Goal: Transaction & Acquisition: Purchase product/service

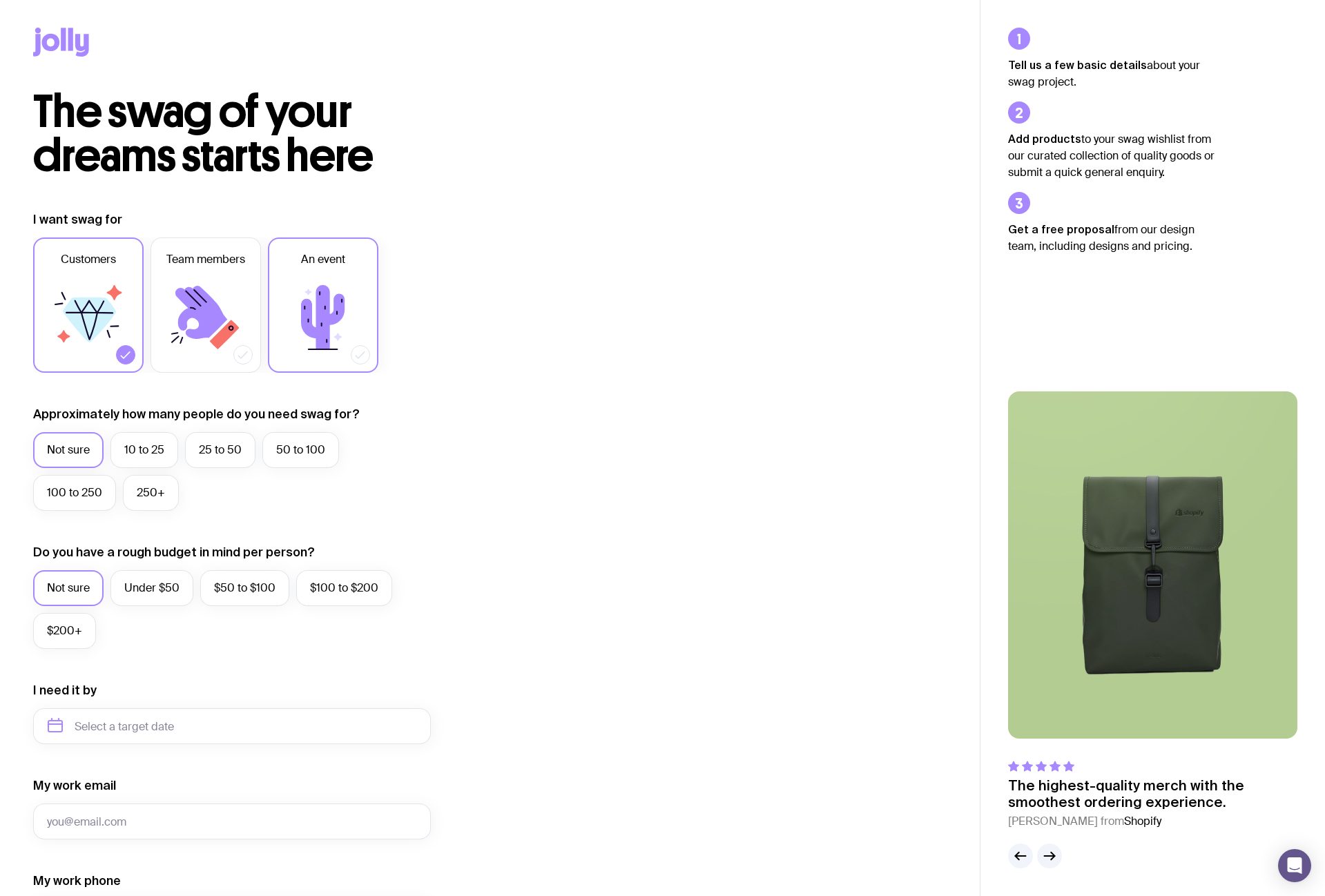
click at [346, 310] on icon at bounding box center [323, 317] width 83 height 83
click at [0, 0] on input "An event" at bounding box center [0, 0] width 0 height 0
click at [143, 499] on label "250+" at bounding box center [151, 493] width 56 height 36
click at [0, 0] on input "250+" at bounding box center [0, 0] width 0 height 0
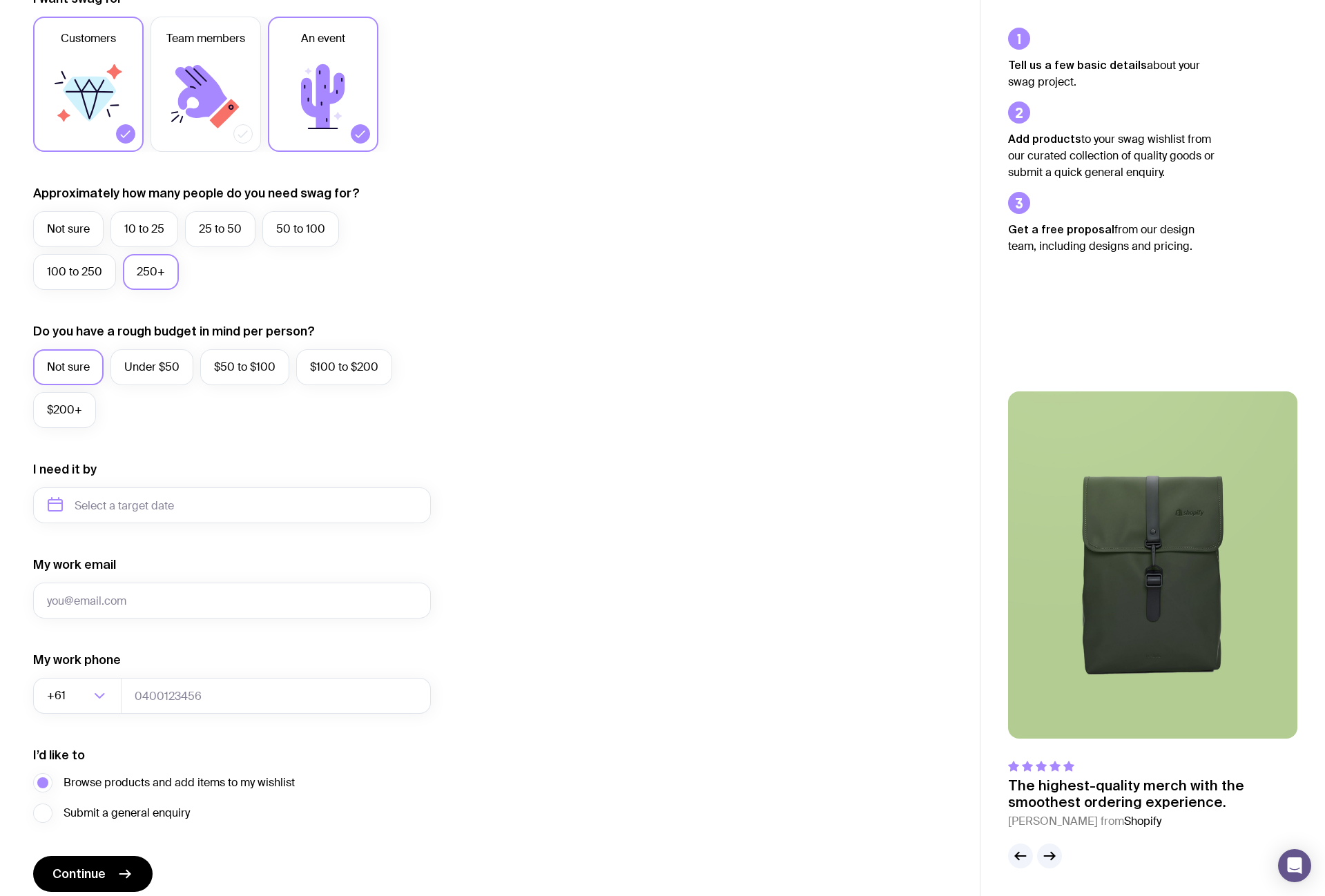
scroll to position [270, 0]
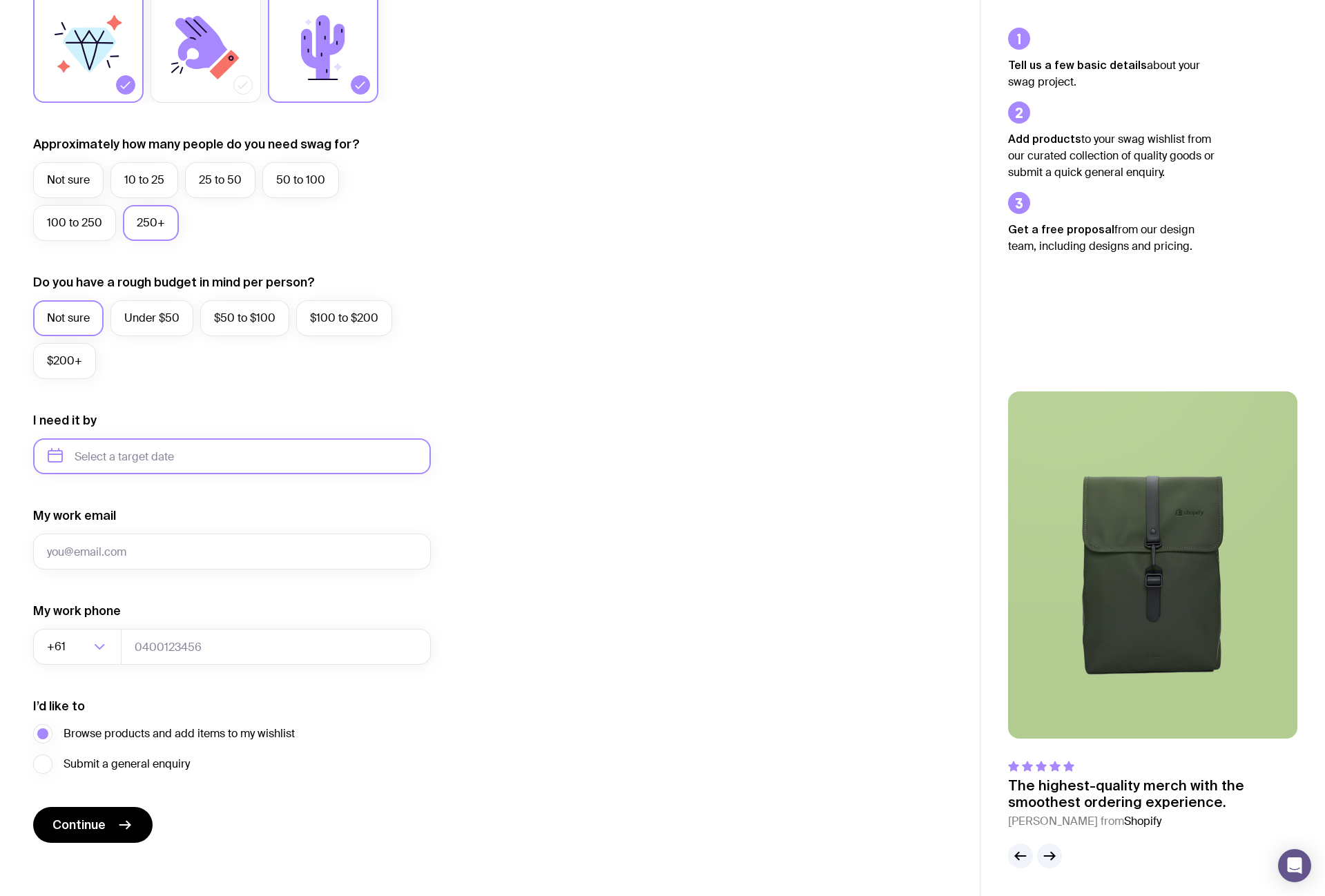
click at [128, 466] on input "text" at bounding box center [232, 457] width 397 height 36
click at [58, 624] on button "Oct" at bounding box center [65, 626] width 51 height 28
type input "October 2025"
click at [189, 455] on input "October 2025" at bounding box center [232, 457] width 397 height 36
click at [622, 497] on div "I want swag for Customers Team members An event Approximately how many people d…" at bounding box center [490, 393] width 913 height 902
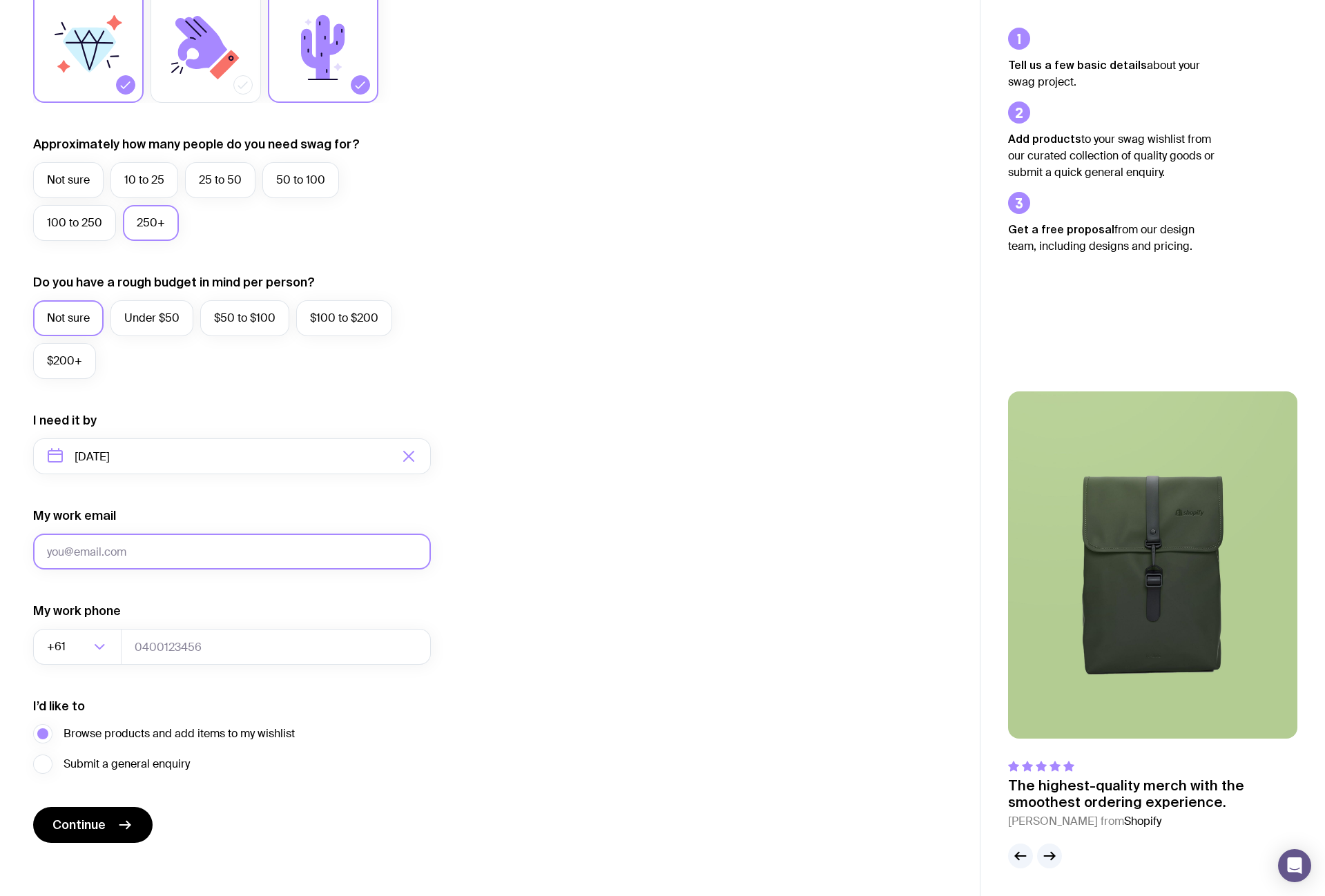
click at [240, 553] on input "My work email" at bounding box center [232, 552] width 397 height 36
type input "alex@getcurium.com"
type input "0452481040"
click at [648, 602] on div "I want swag for Customers Team members An event Approximately how many people d…" at bounding box center [490, 393] width 913 height 902
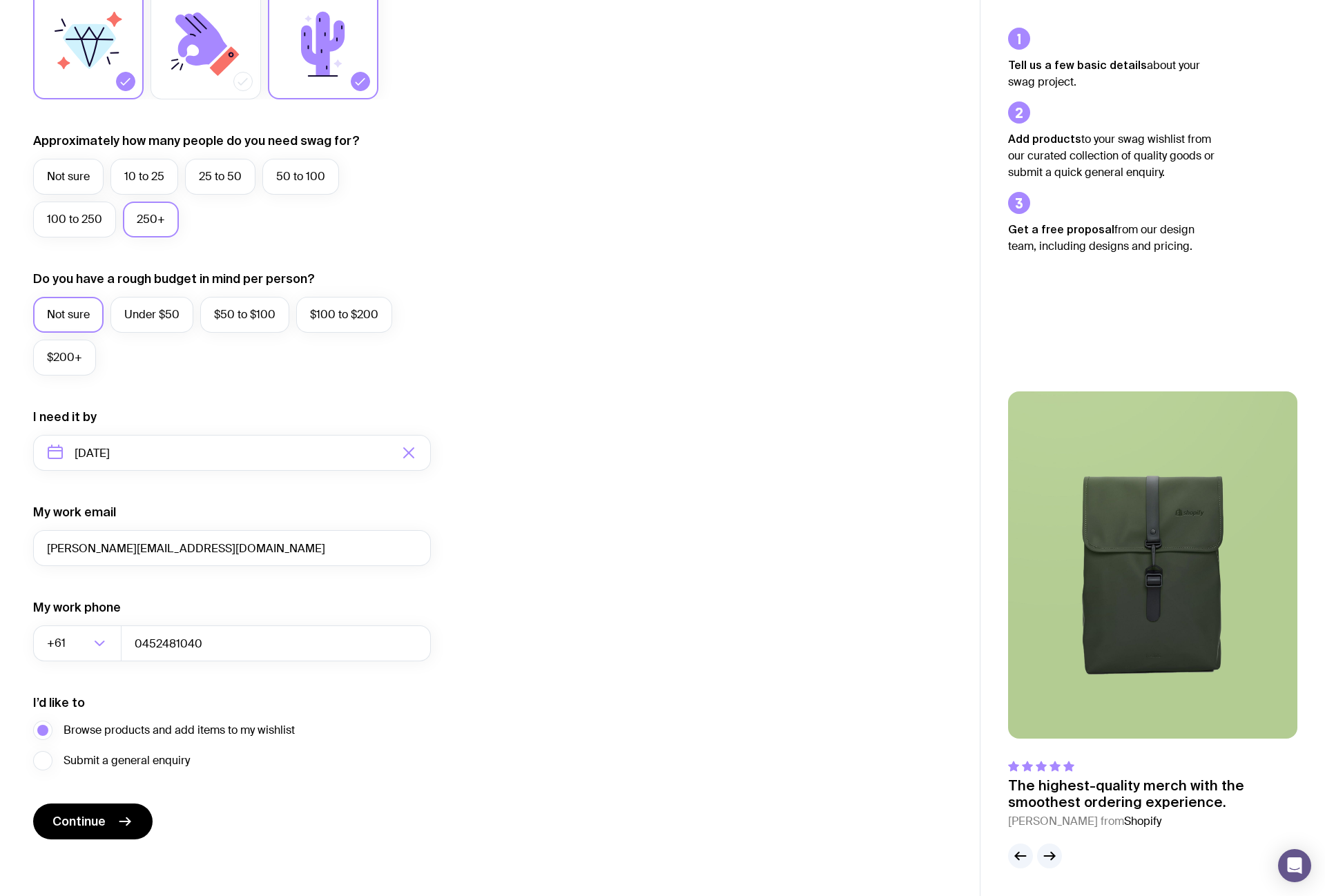
scroll to position [277, 0]
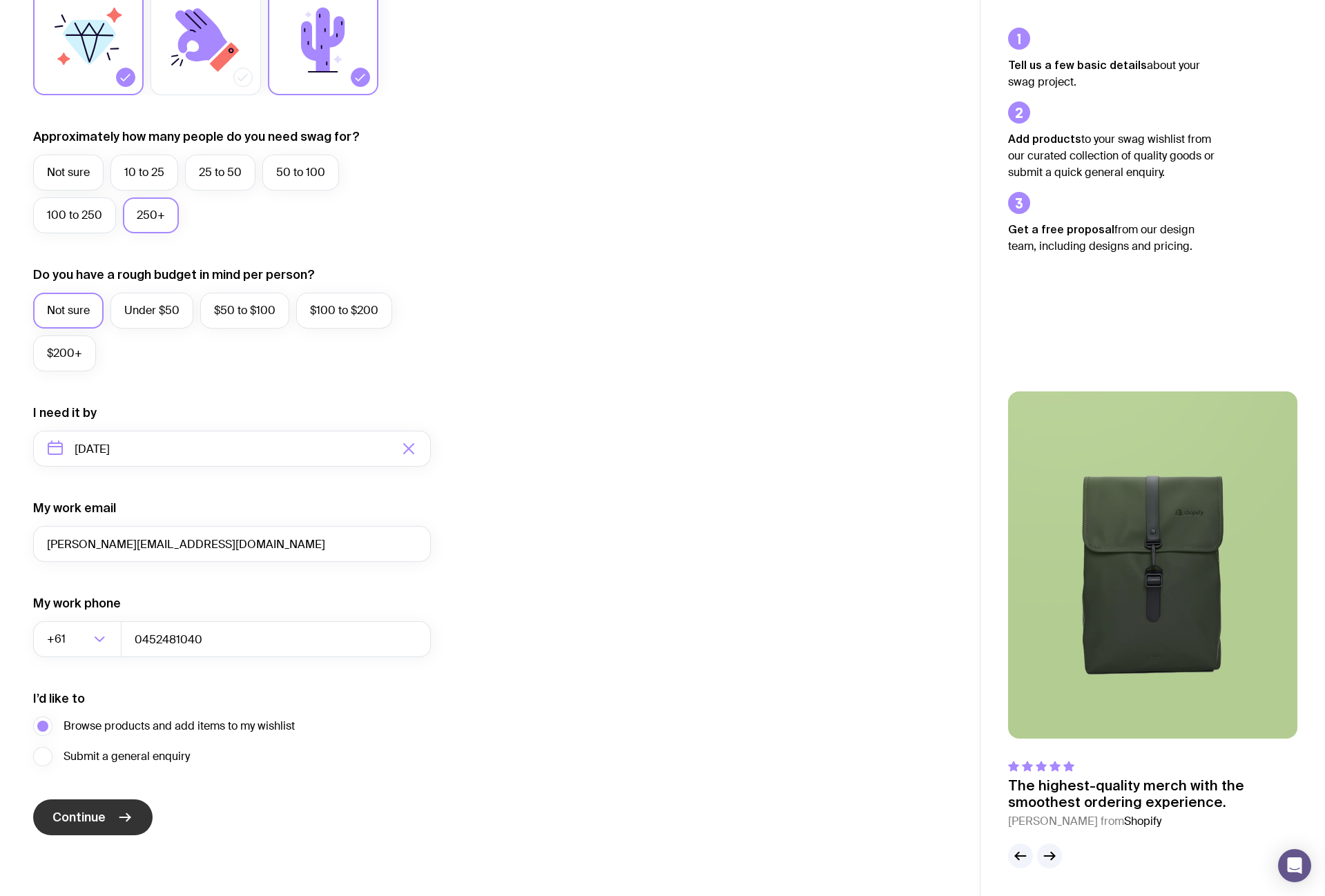
click at [114, 823] on button "Continue" at bounding box center [93, 818] width 119 height 36
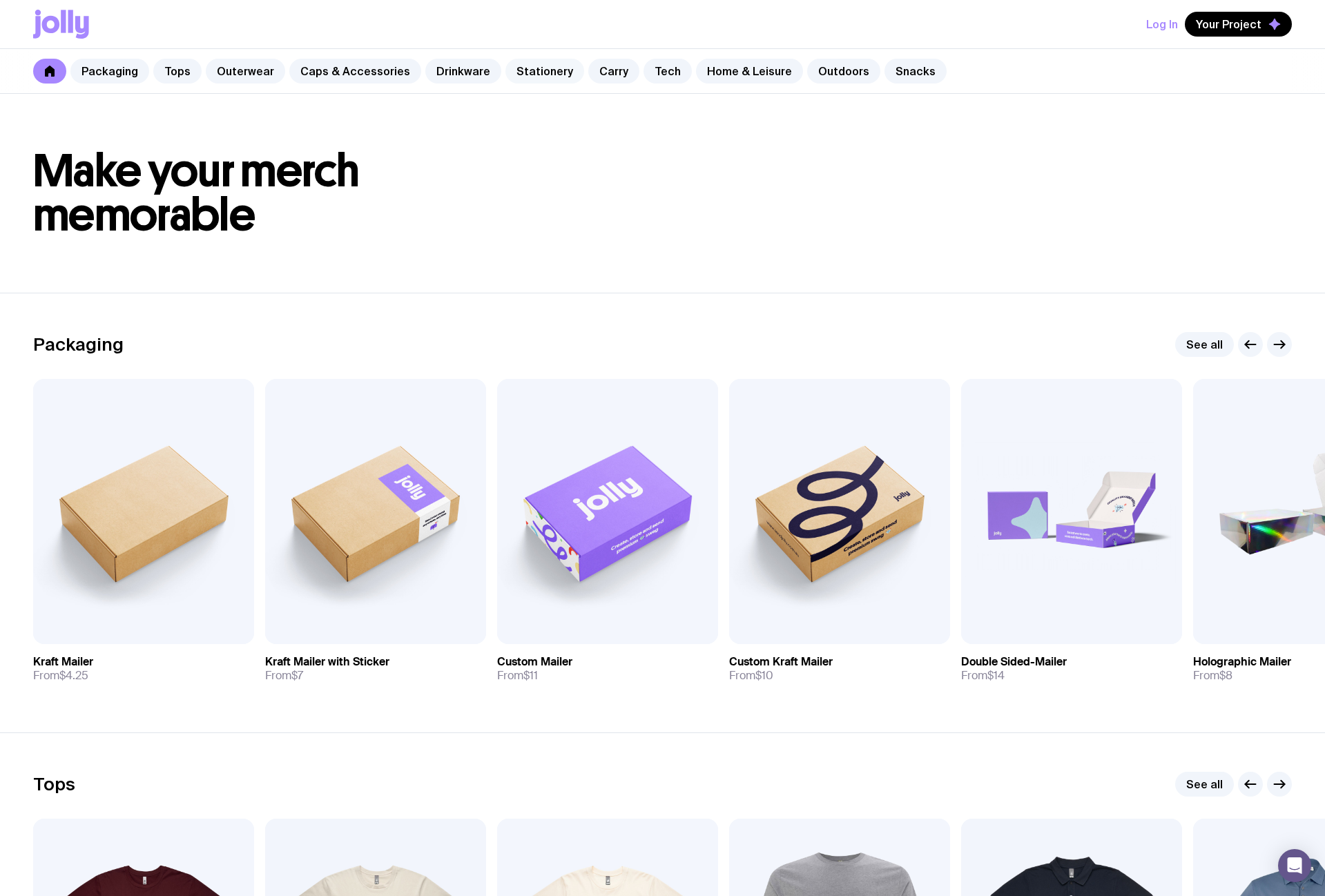
click at [517, 78] on link "Stationery" at bounding box center [545, 71] width 78 height 25
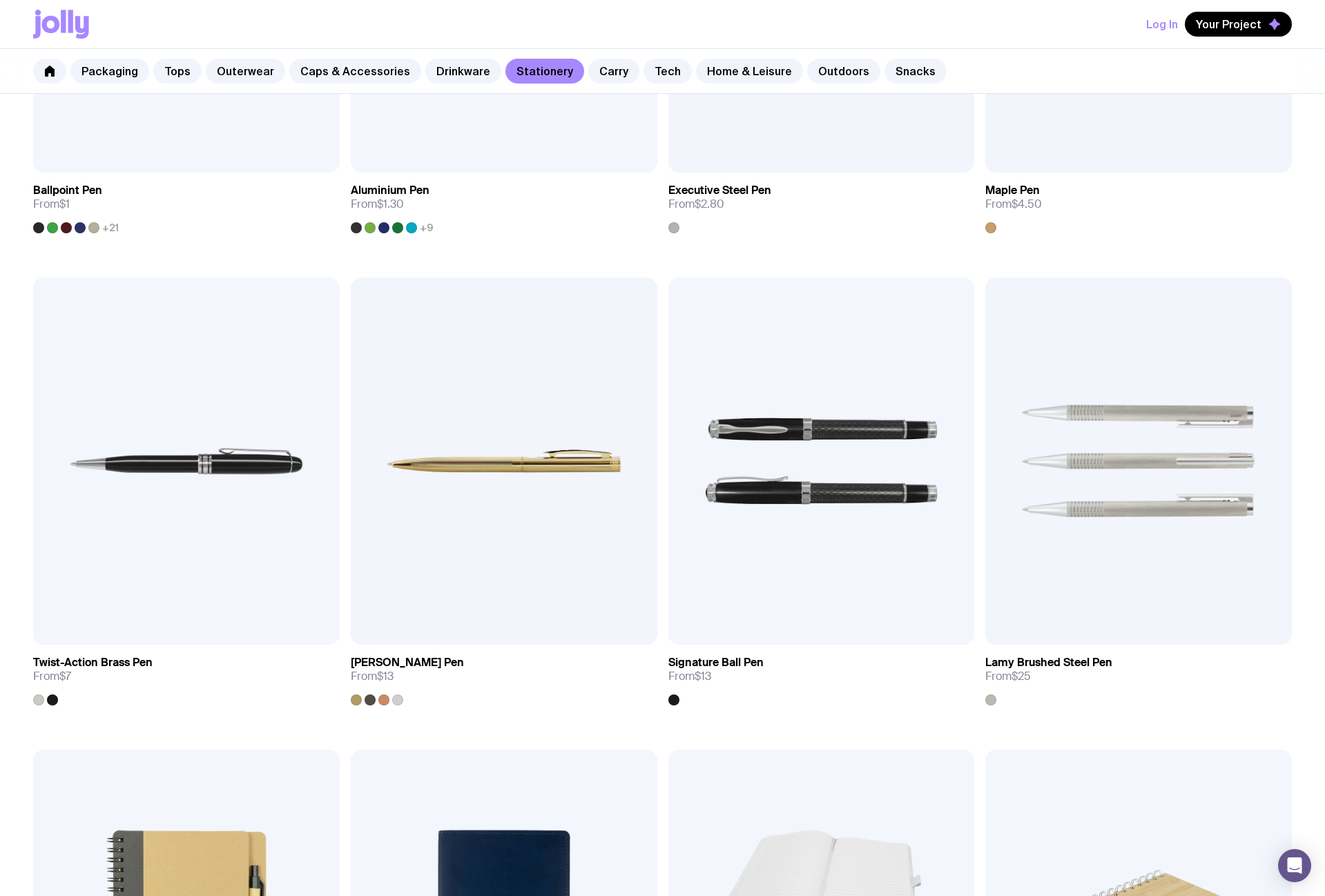
scroll to position [623, 0]
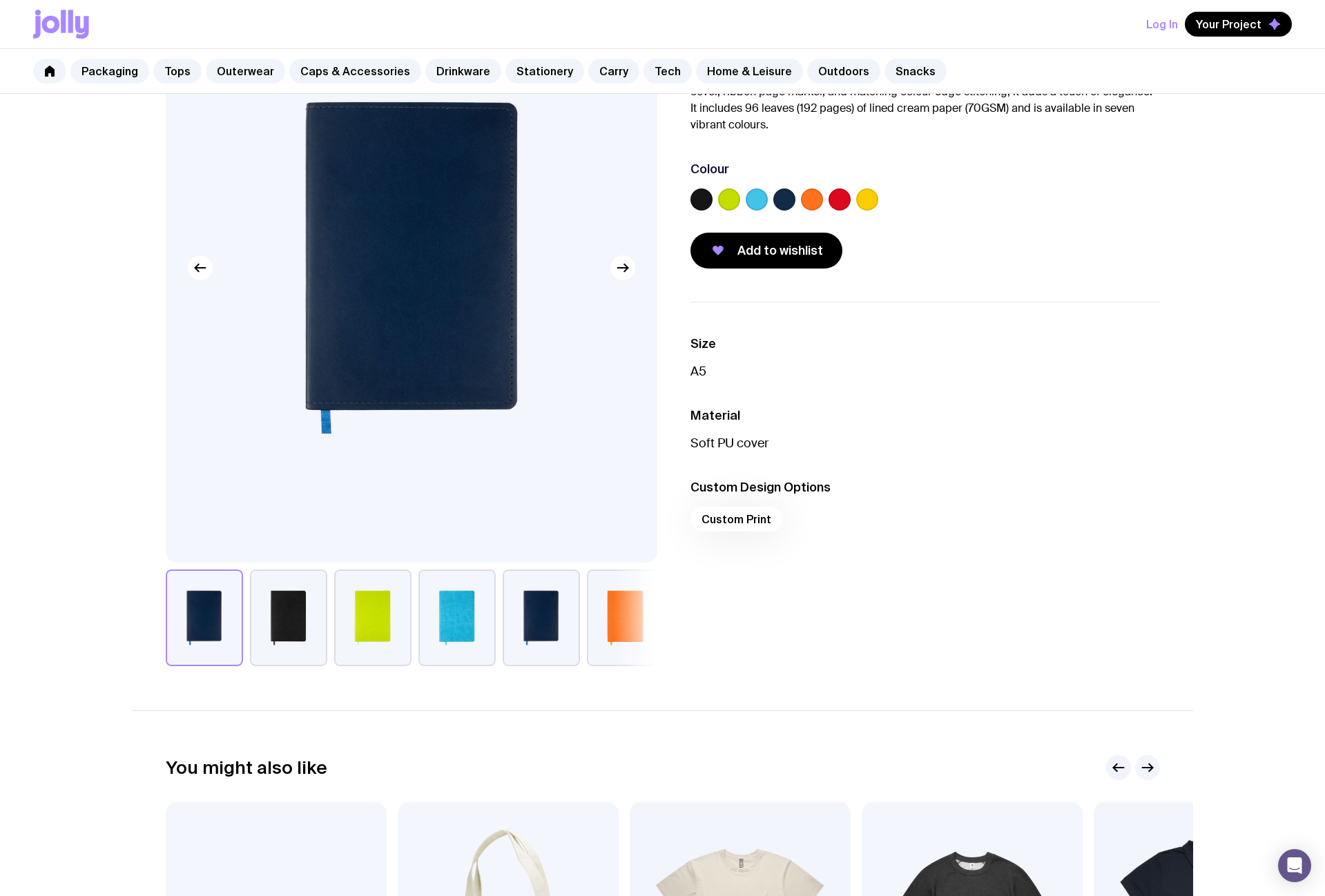
scroll to position [289, 0]
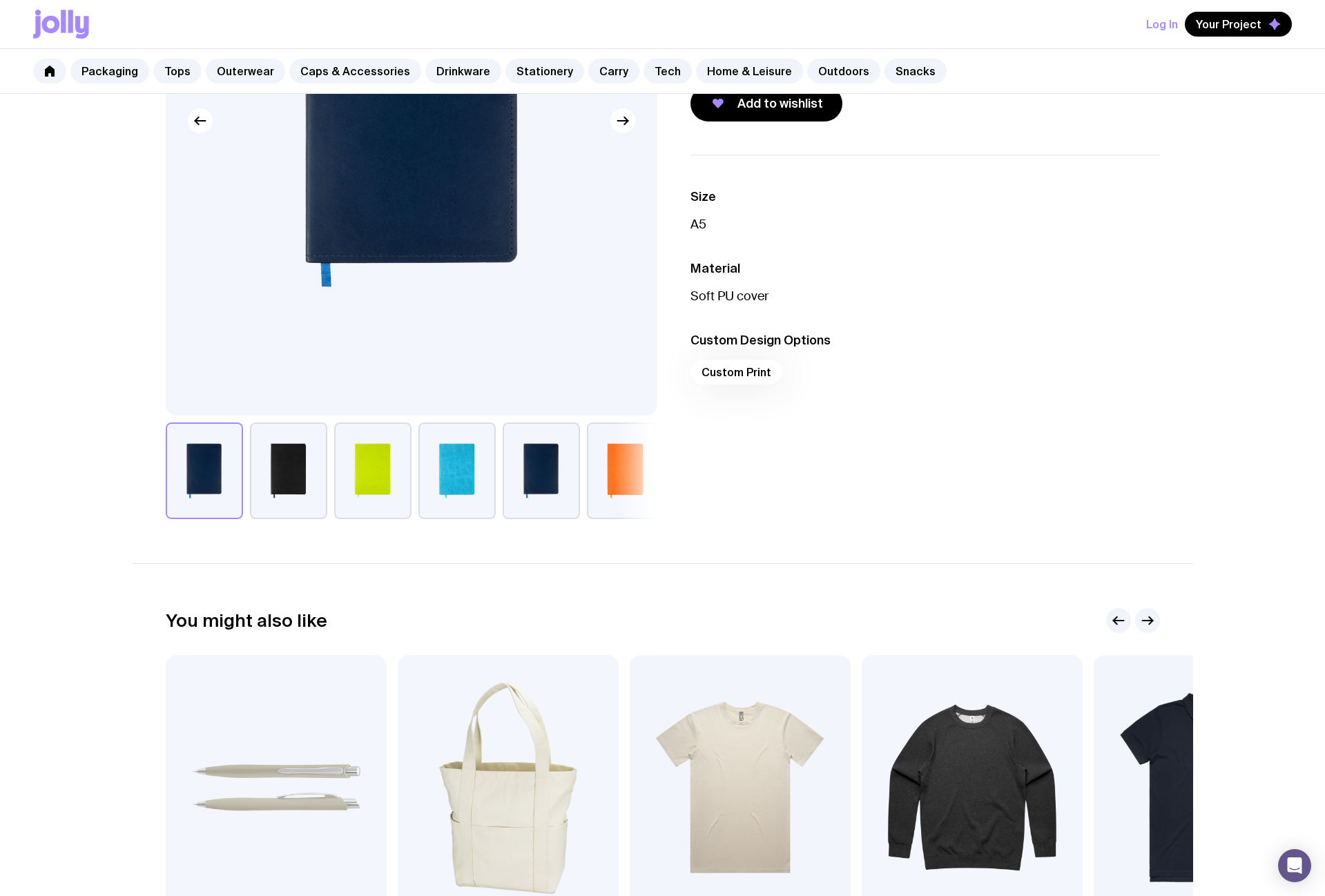
click at [299, 494] on button "button" at bounding box center [289, 470] width 77 height 96
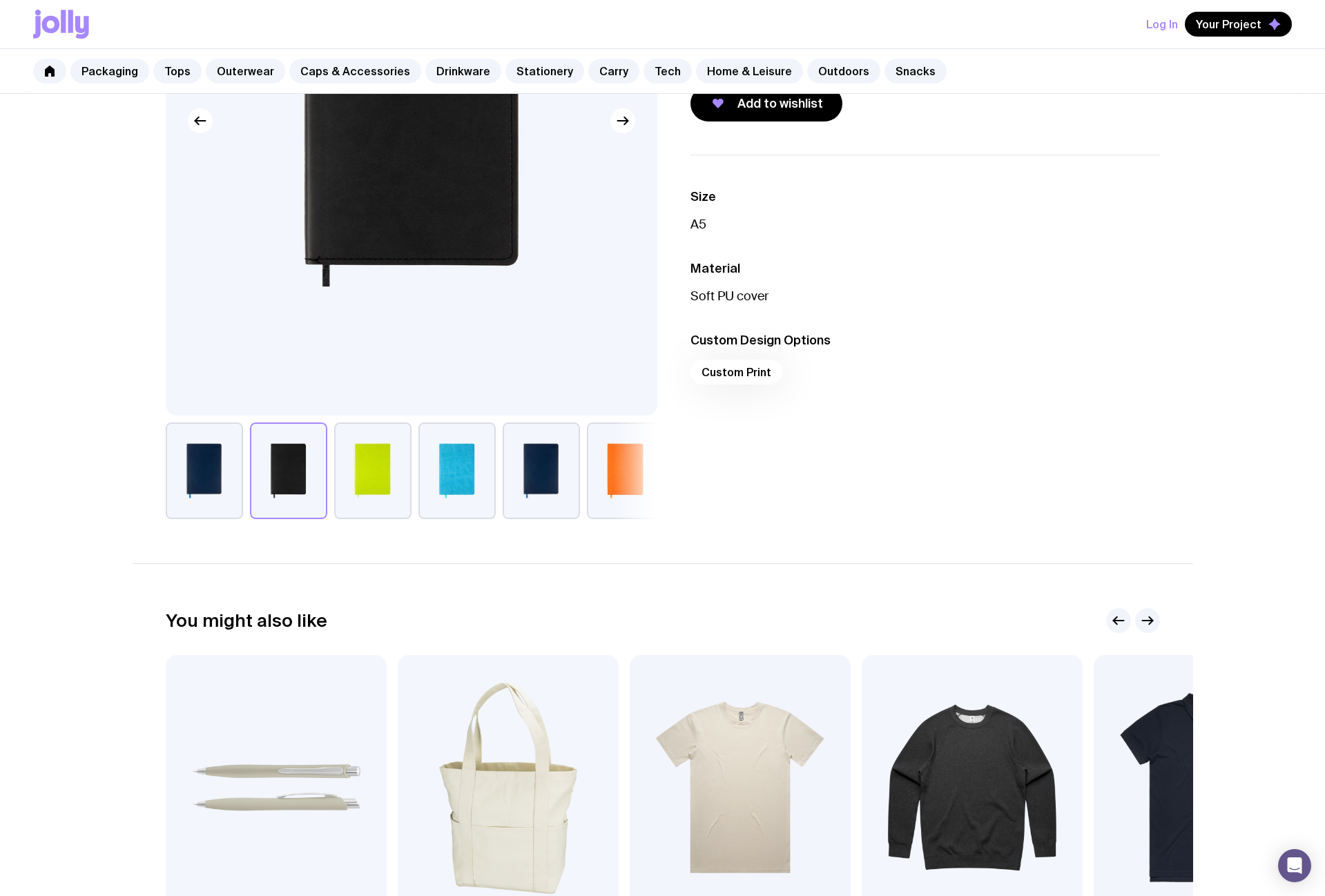
click at [367, 480] on button "button" at bounding box center [373, 470] width 77 height 96
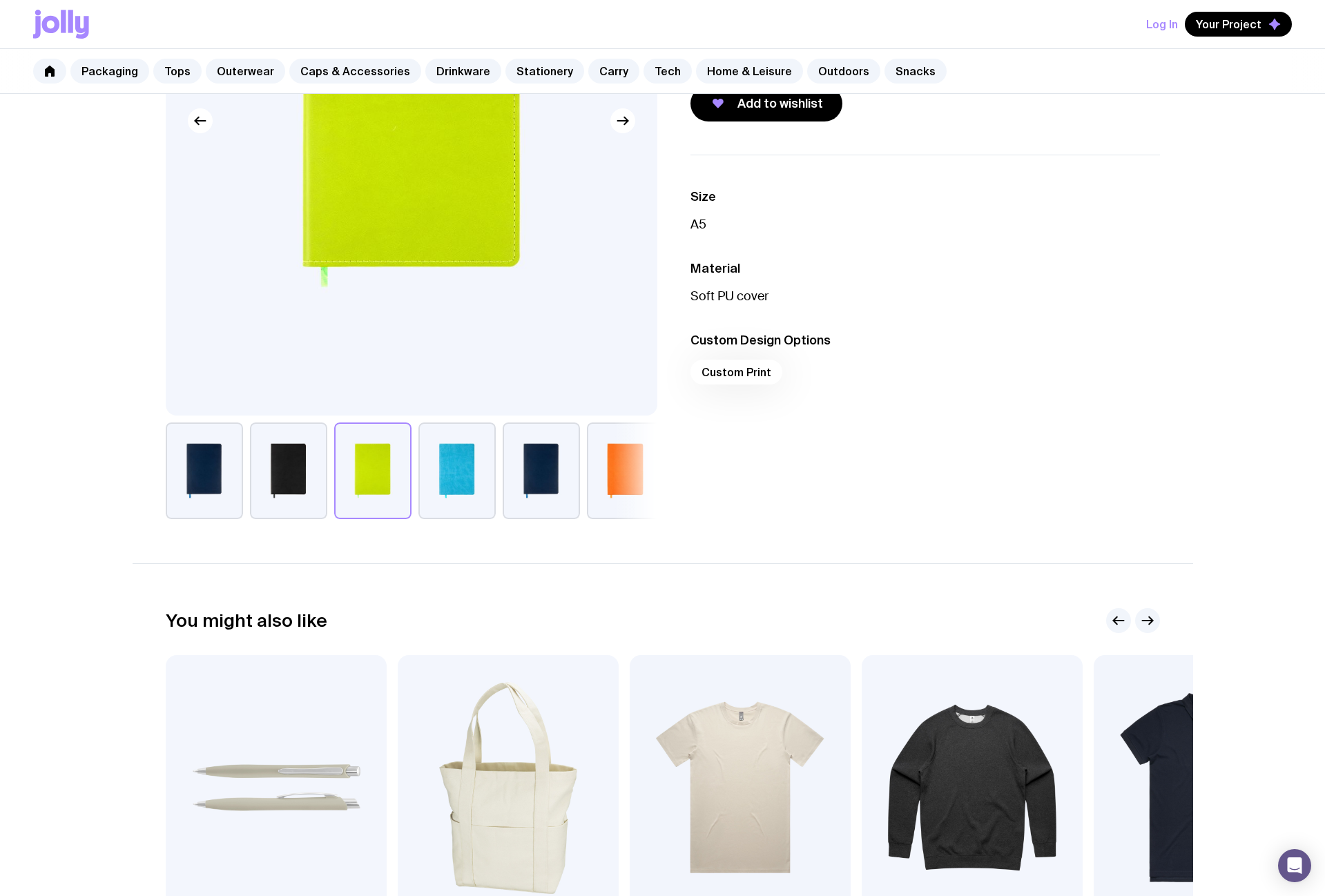
click at [459, 484] on button "button" at bounding box center [457, 470] width 77 height 96
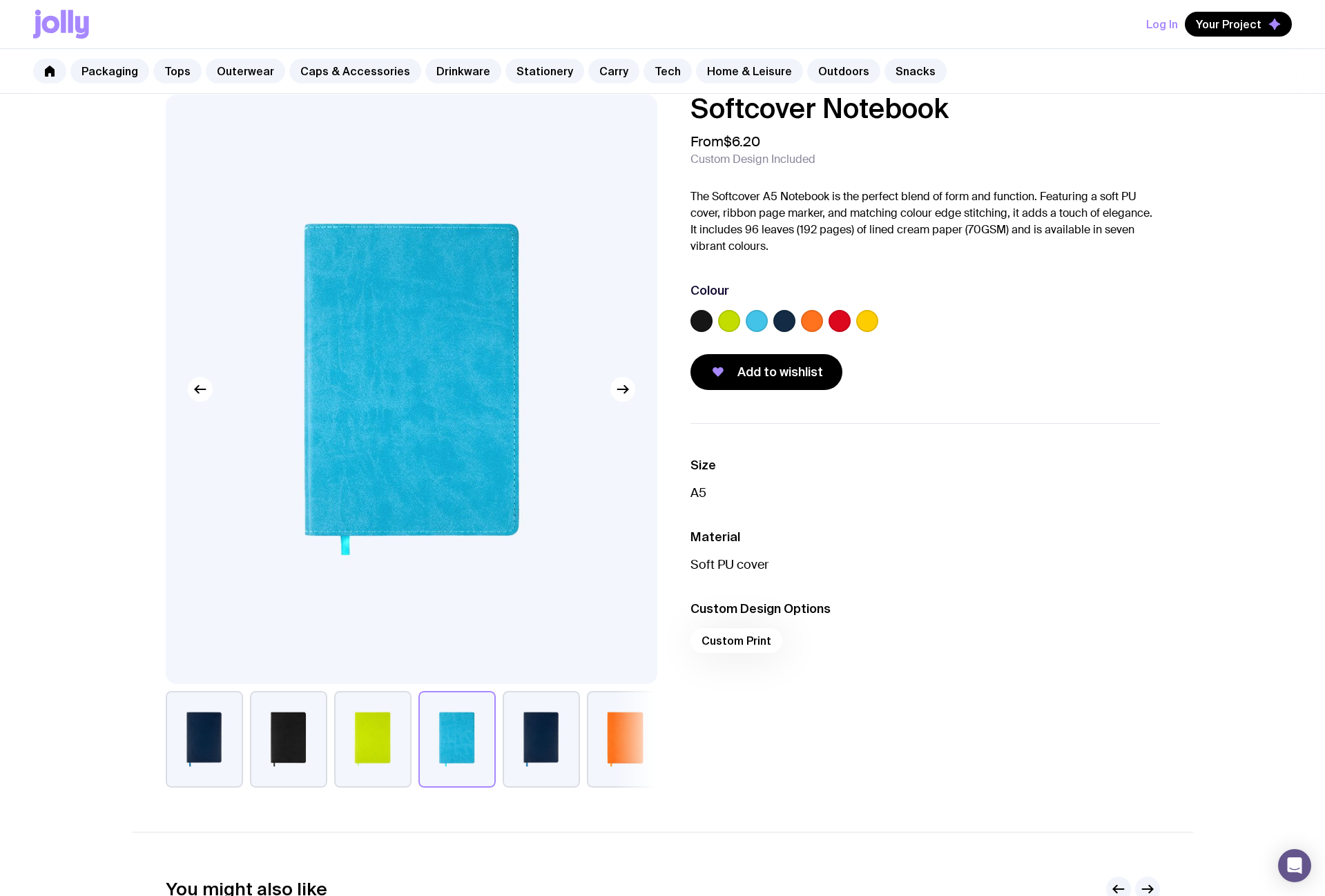
scroll to position [39, 0]
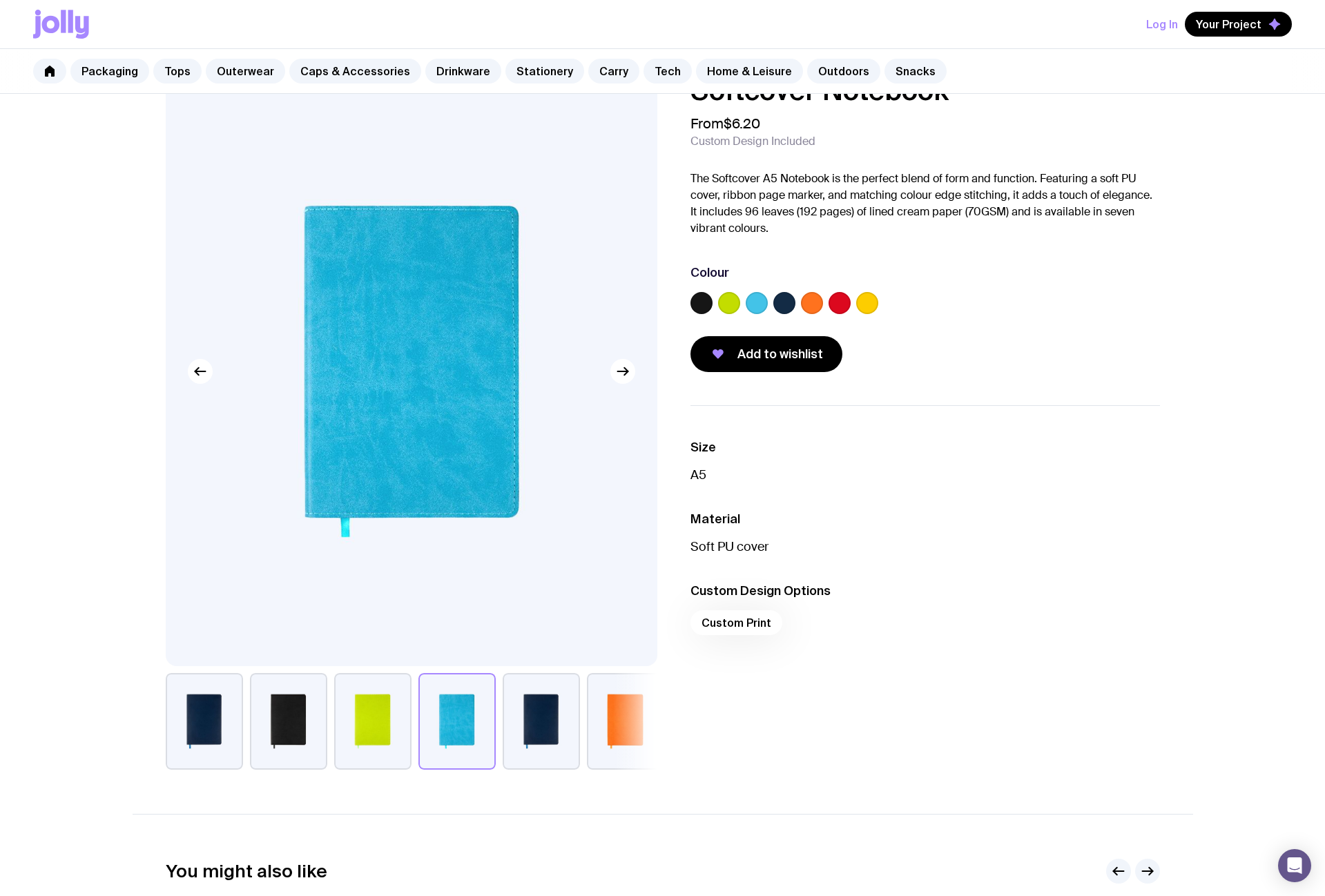
click at [550, 739] on button "button" at bounding box center [541, 721] width 77 height 96
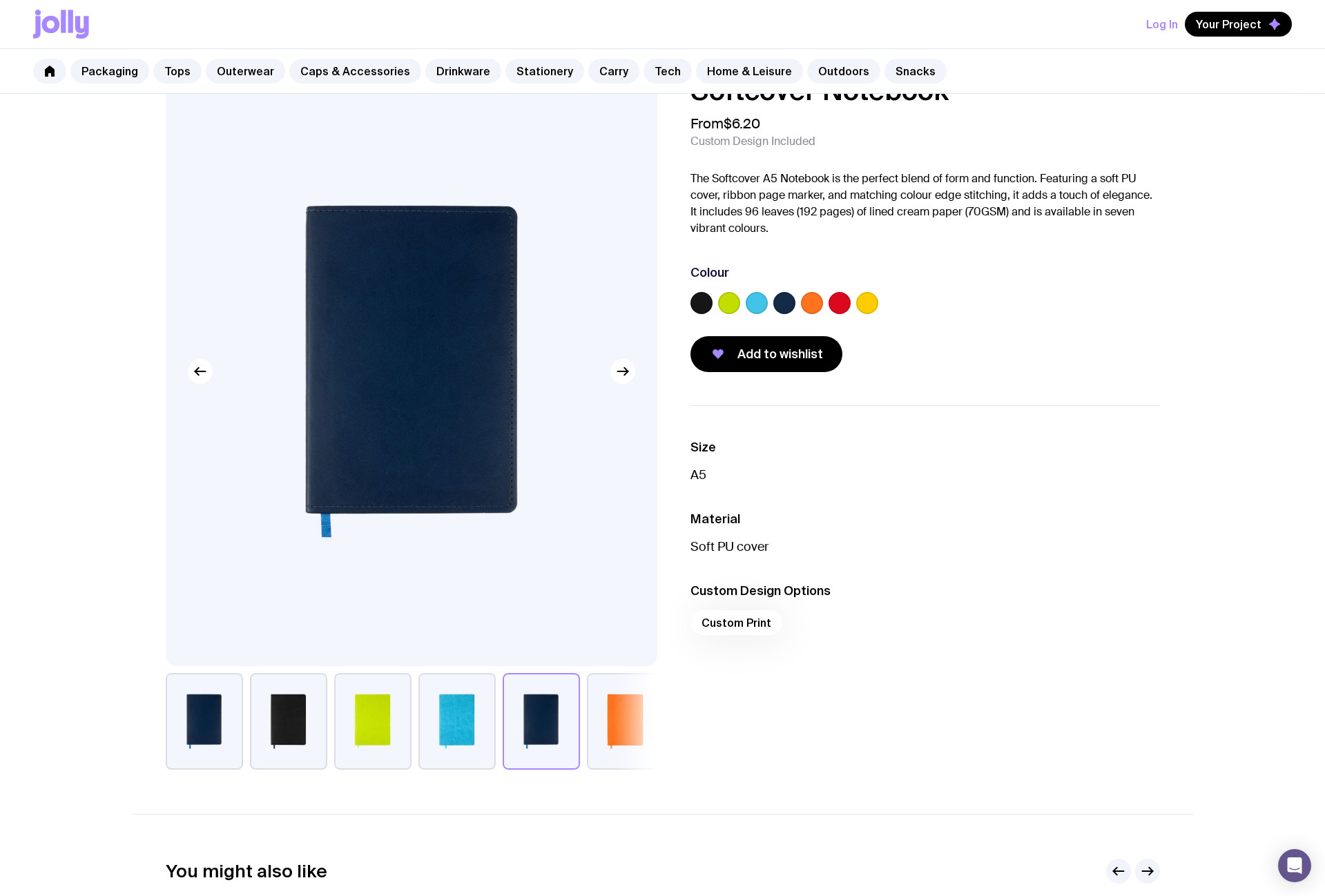
click at [609, 737] on button "button" at bounding box center [625, 721] width 77 height 96
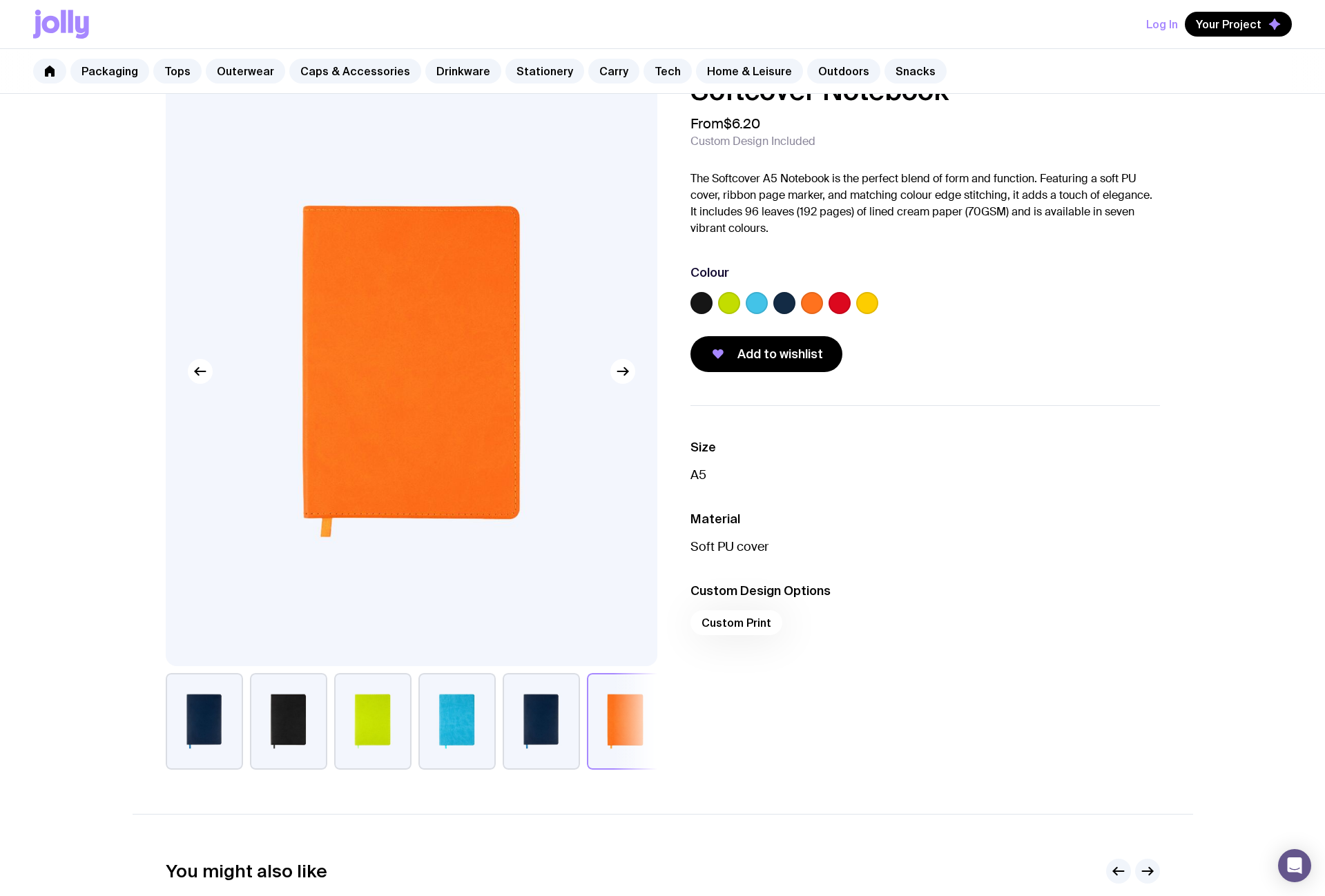
click at [264, 725] on button "button" at bounding box center [289, 721] width 77 height 96
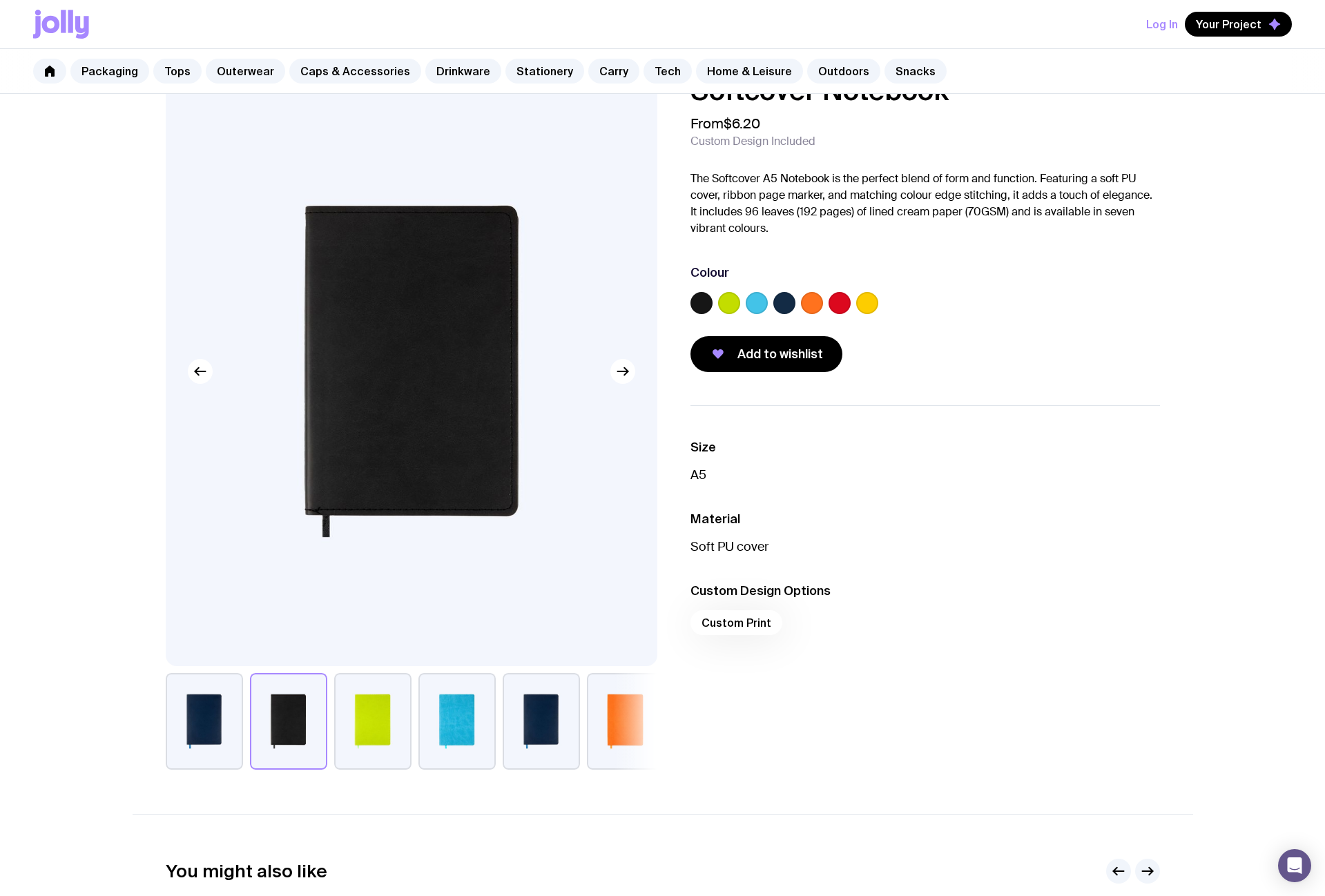
click at [203, 729] on button "button" at bounding box center [203, 721] width 77 height 96
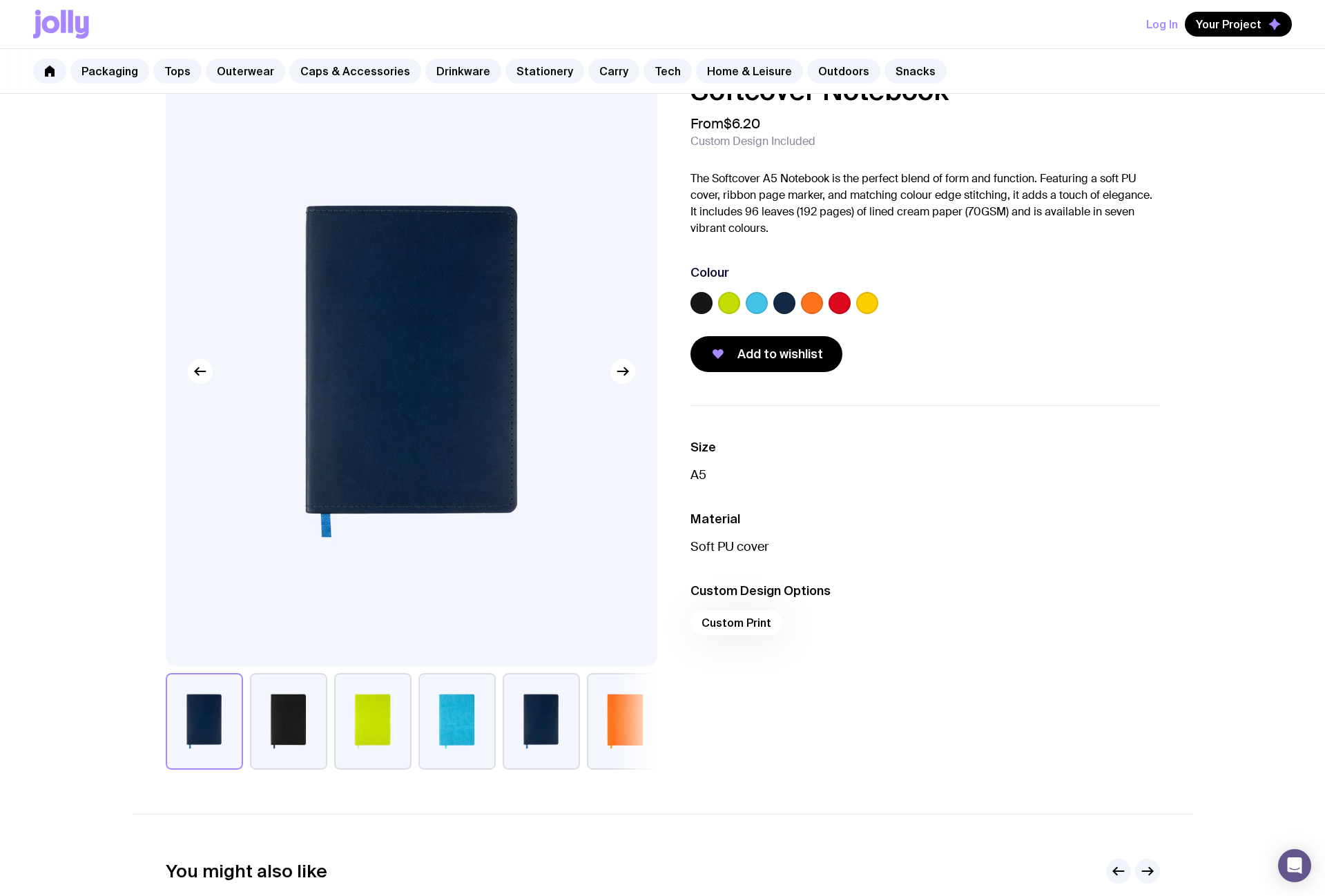
click at [263, 727] on button "button" at bounding box center [289, 721] width 77 height 96
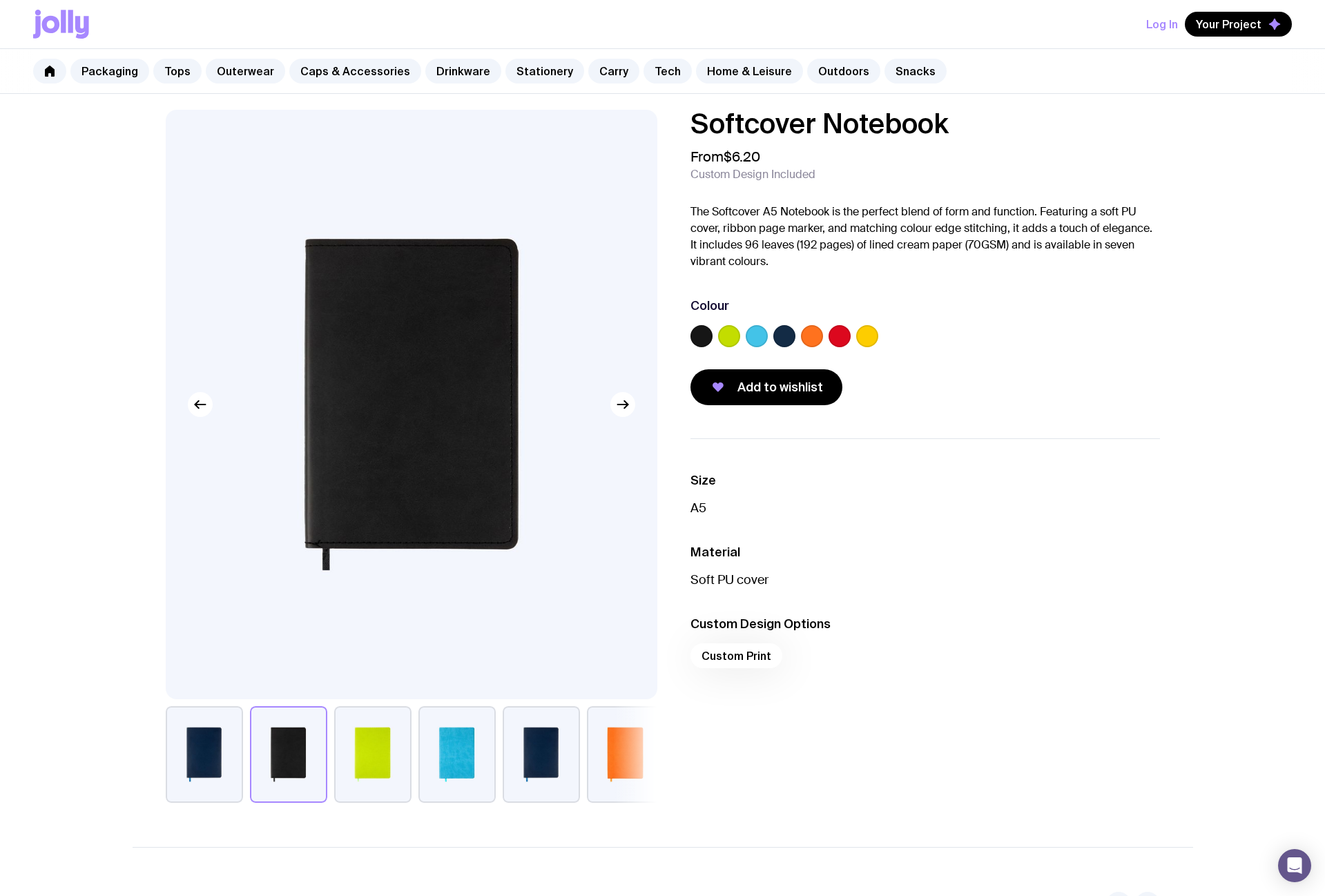
scroll to position [0, 0]
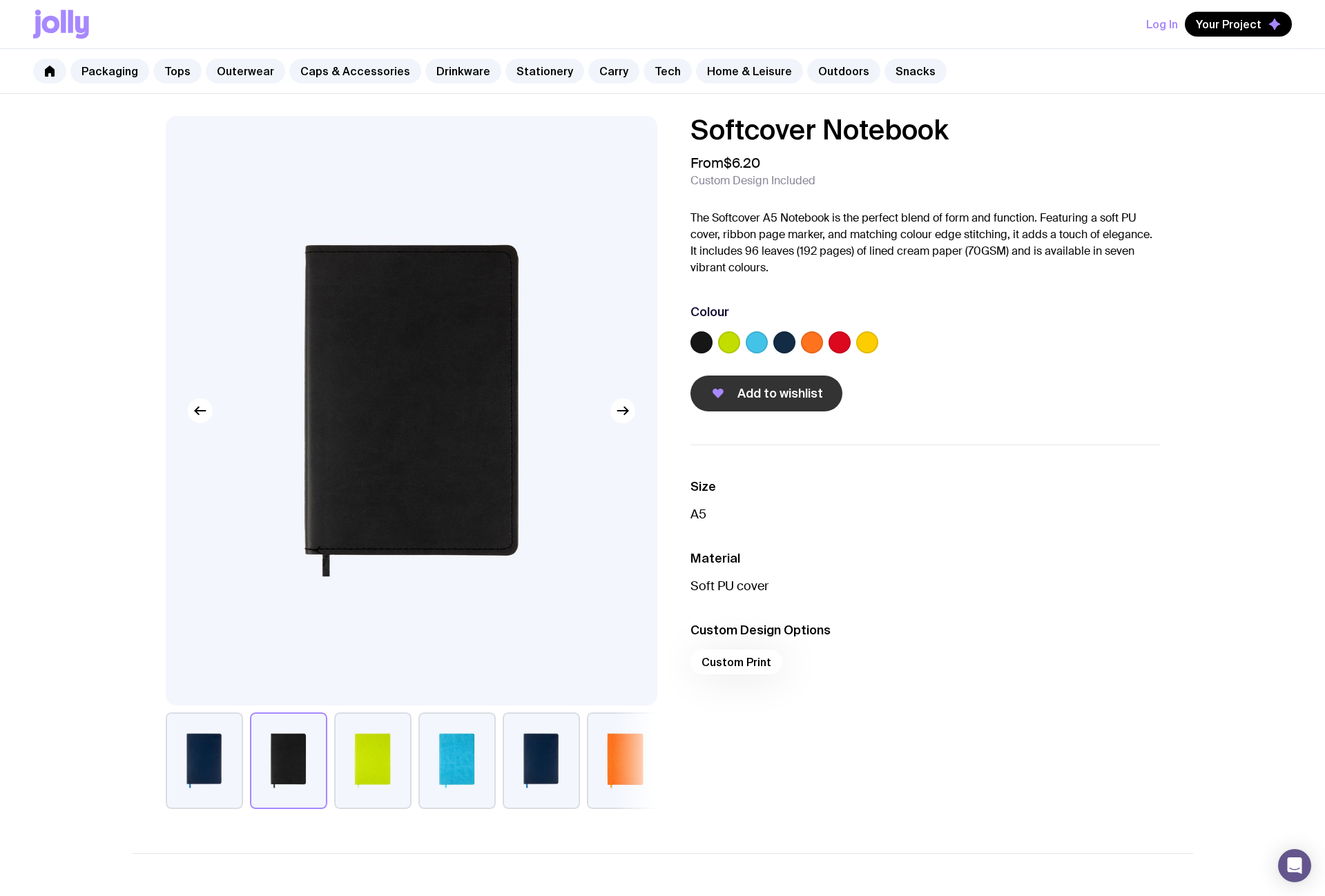
click at [782, 395] on span "Add to wishlist" at bounding box center [780, 393] width 86 height 16
click at [519, 75] on link "Stationery" at bounding box center [545, 71] width 78 height 25
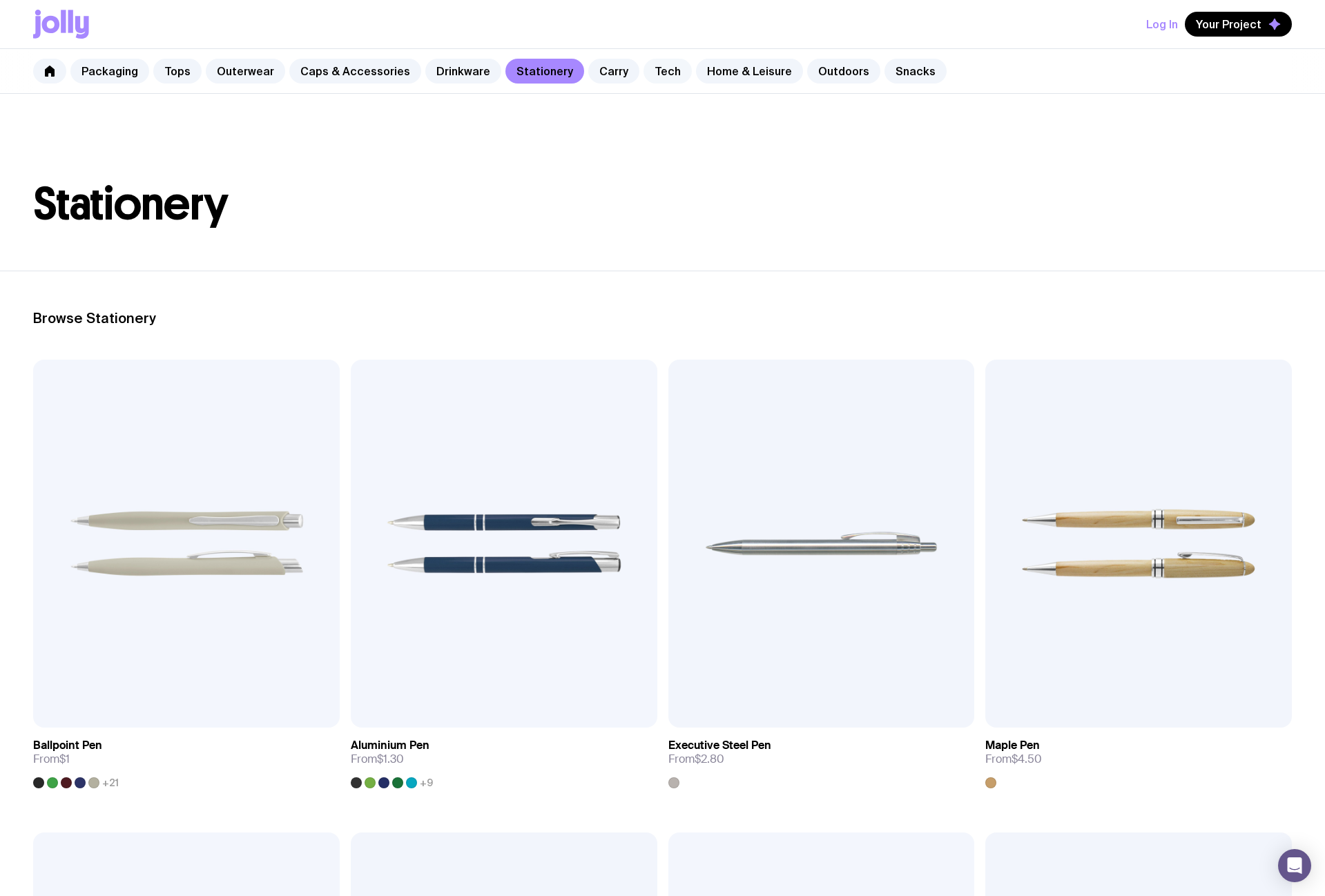
click at [643, 72] on link "Tech" at bounding box center [667, 71] width 49 height 25
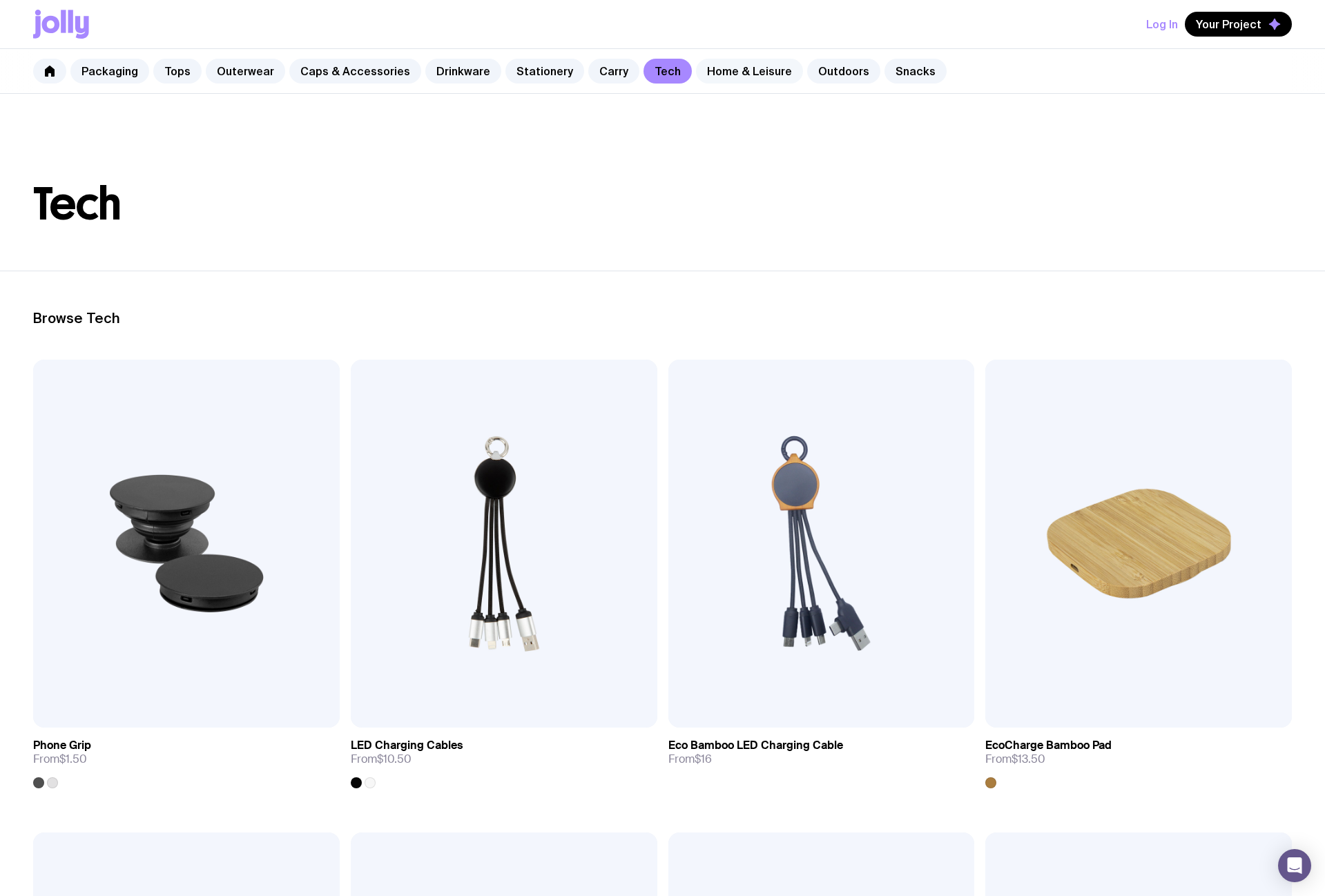
click at [738, 66] on link "Home & Leisure" at bounding box center [749, 71] width 107 height 25
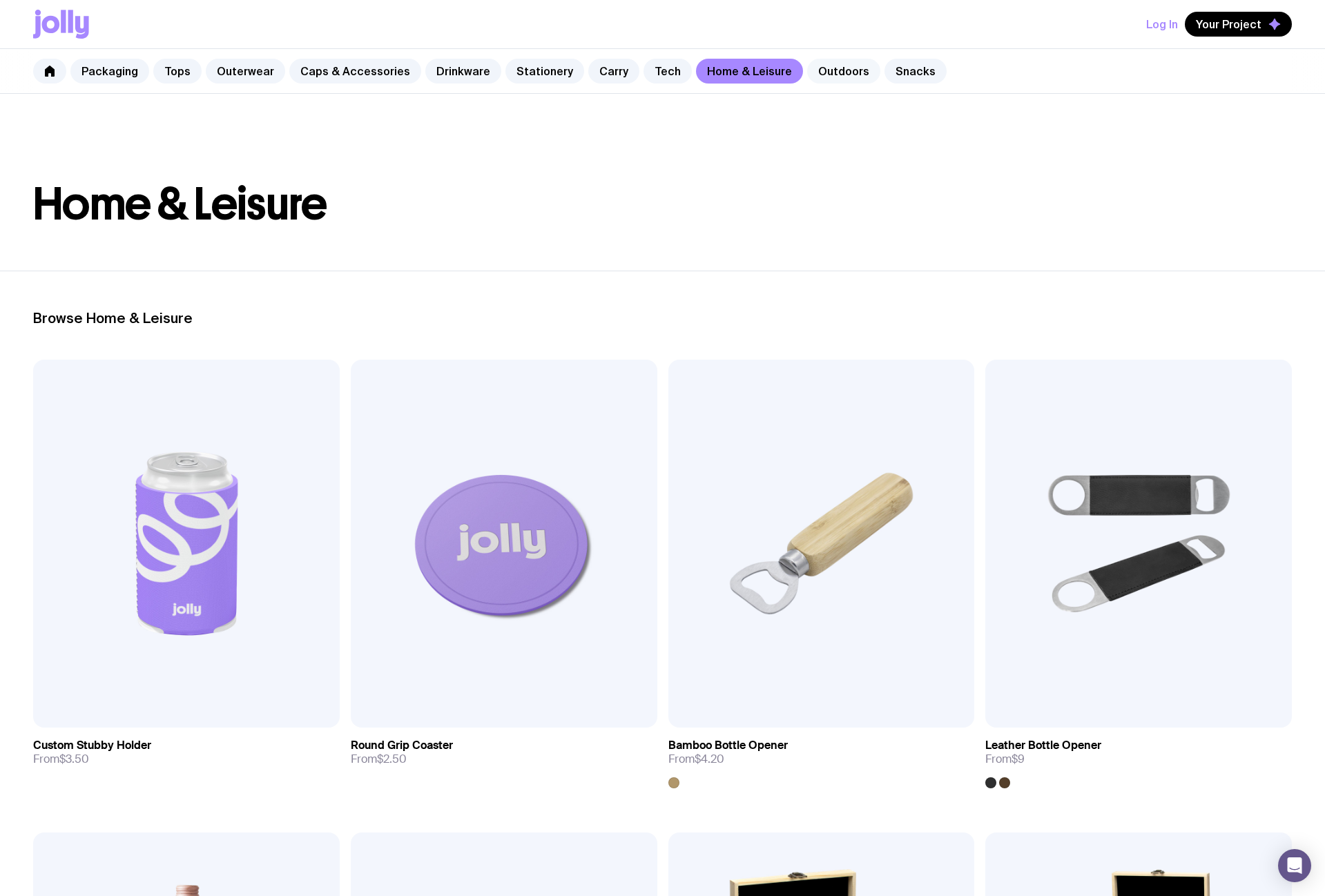
click at [823, 75] on link "Outdoors" at bounding box center [844, 71] width 74 height 25
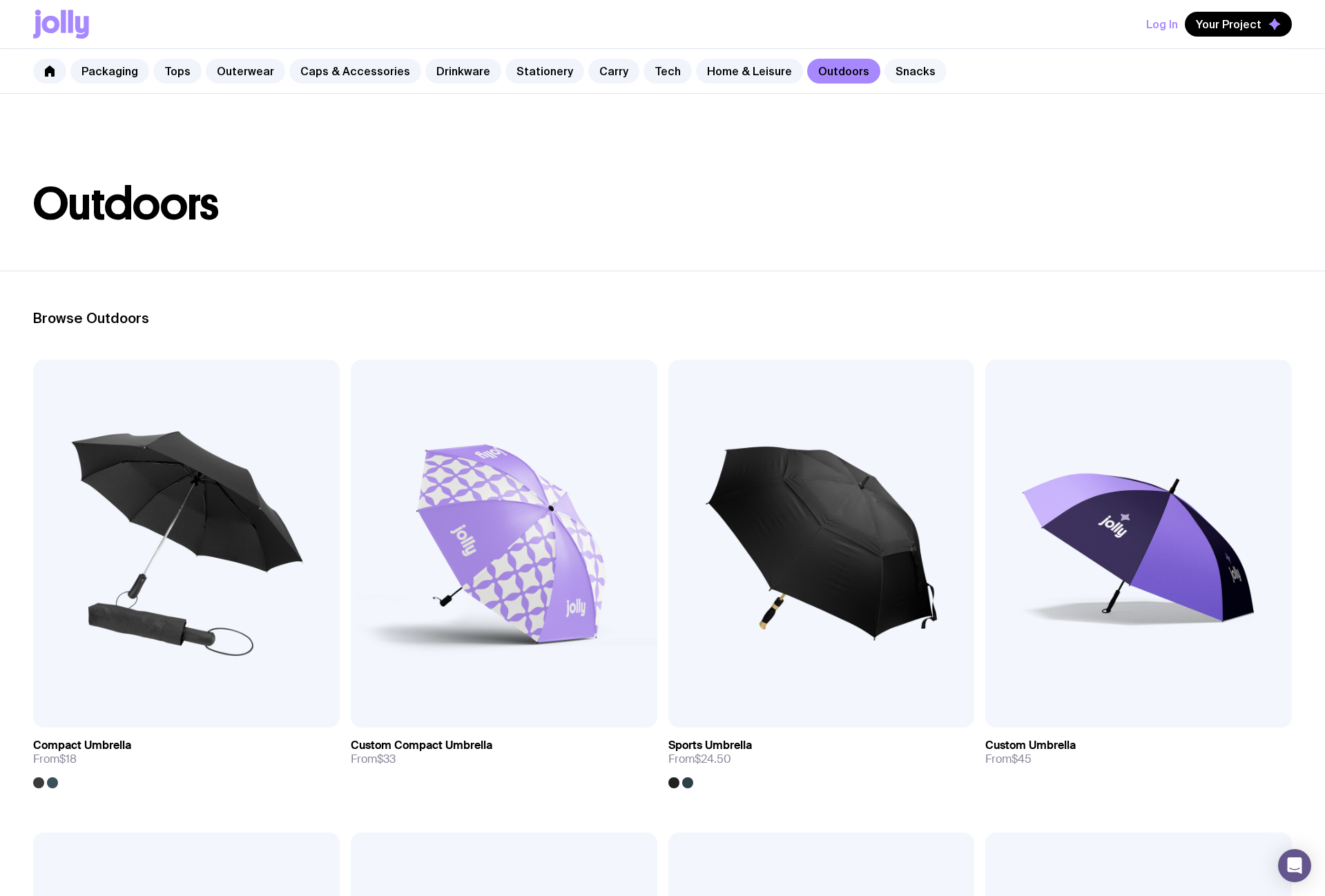
click at [894, 68] on link "Snacks" at bounding box center [915, 71] width 62 height 25
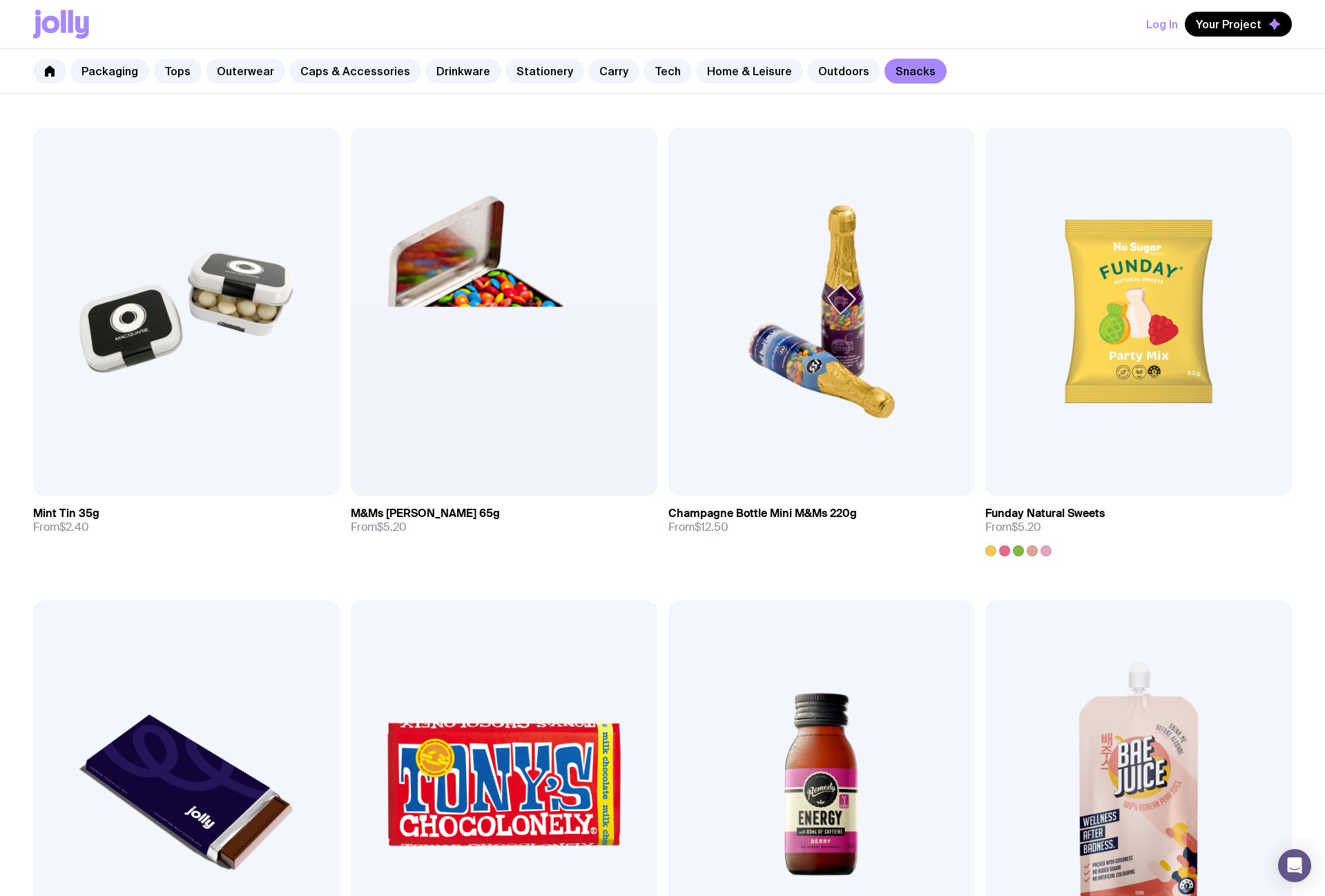
scroll to position [243, 0]
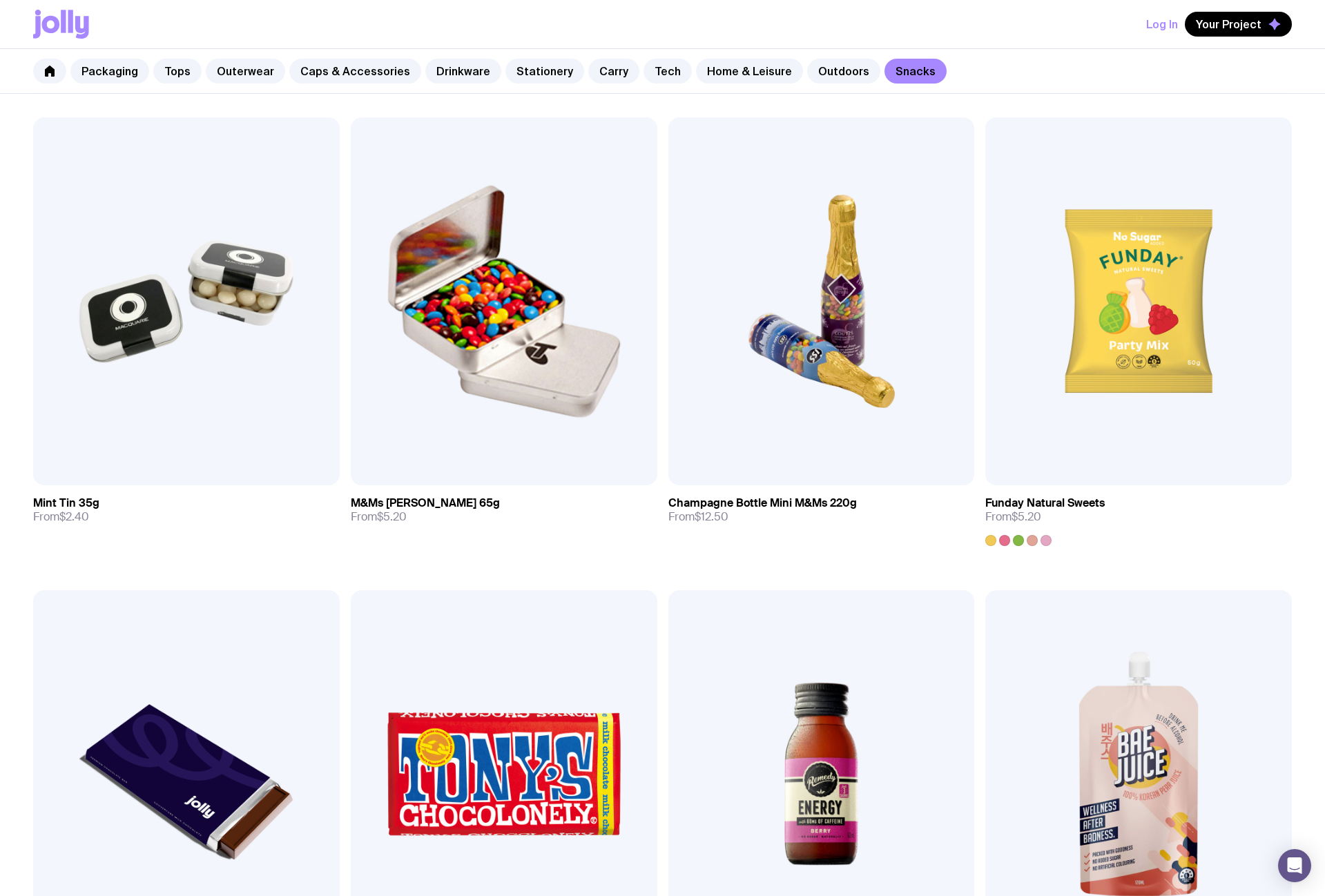
click at [657, 590] on img at bounding box center [503, 774] width 307 height 368
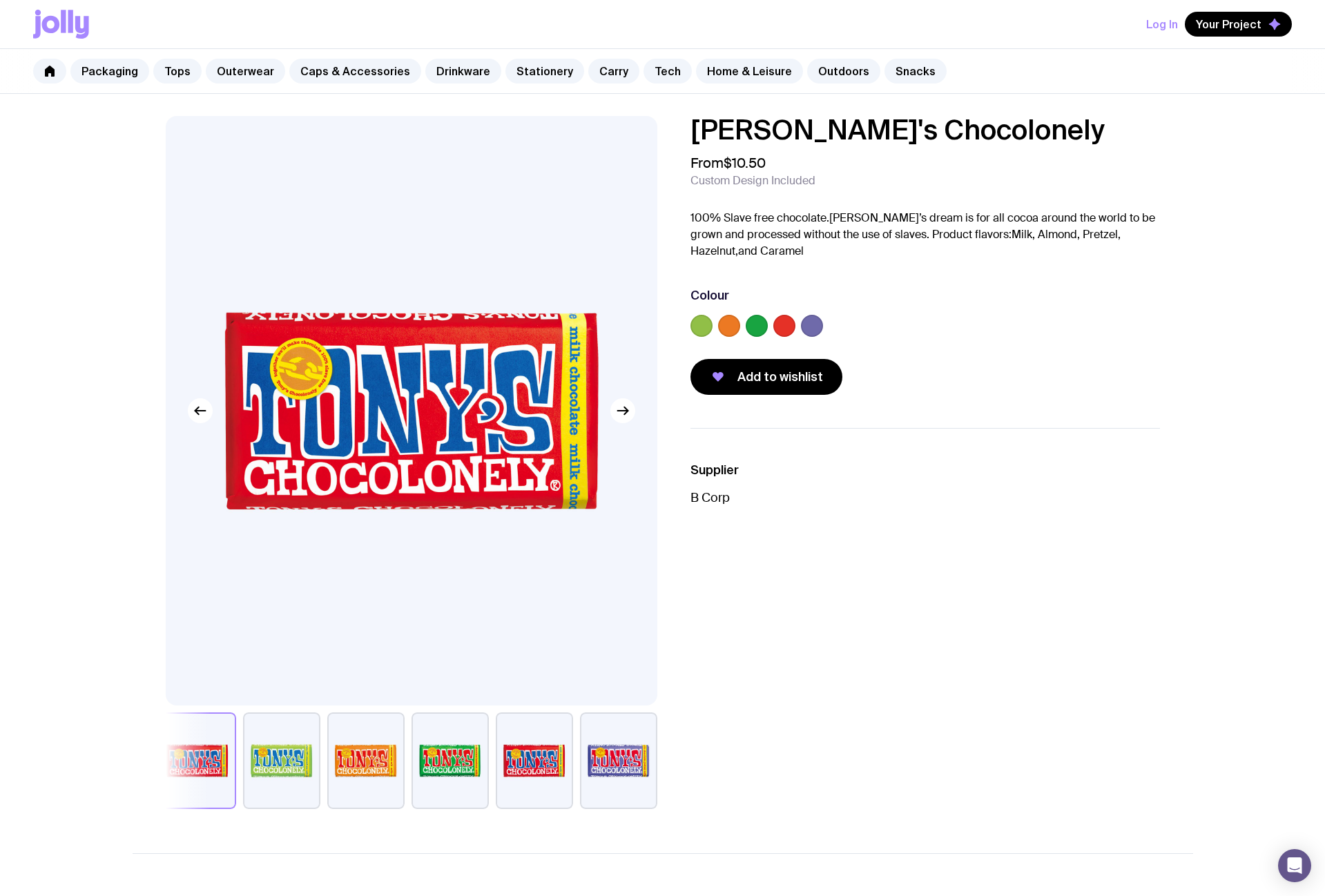
click at [630, 749] on button "button" at bounding box center [618, 760] width 77 height 96
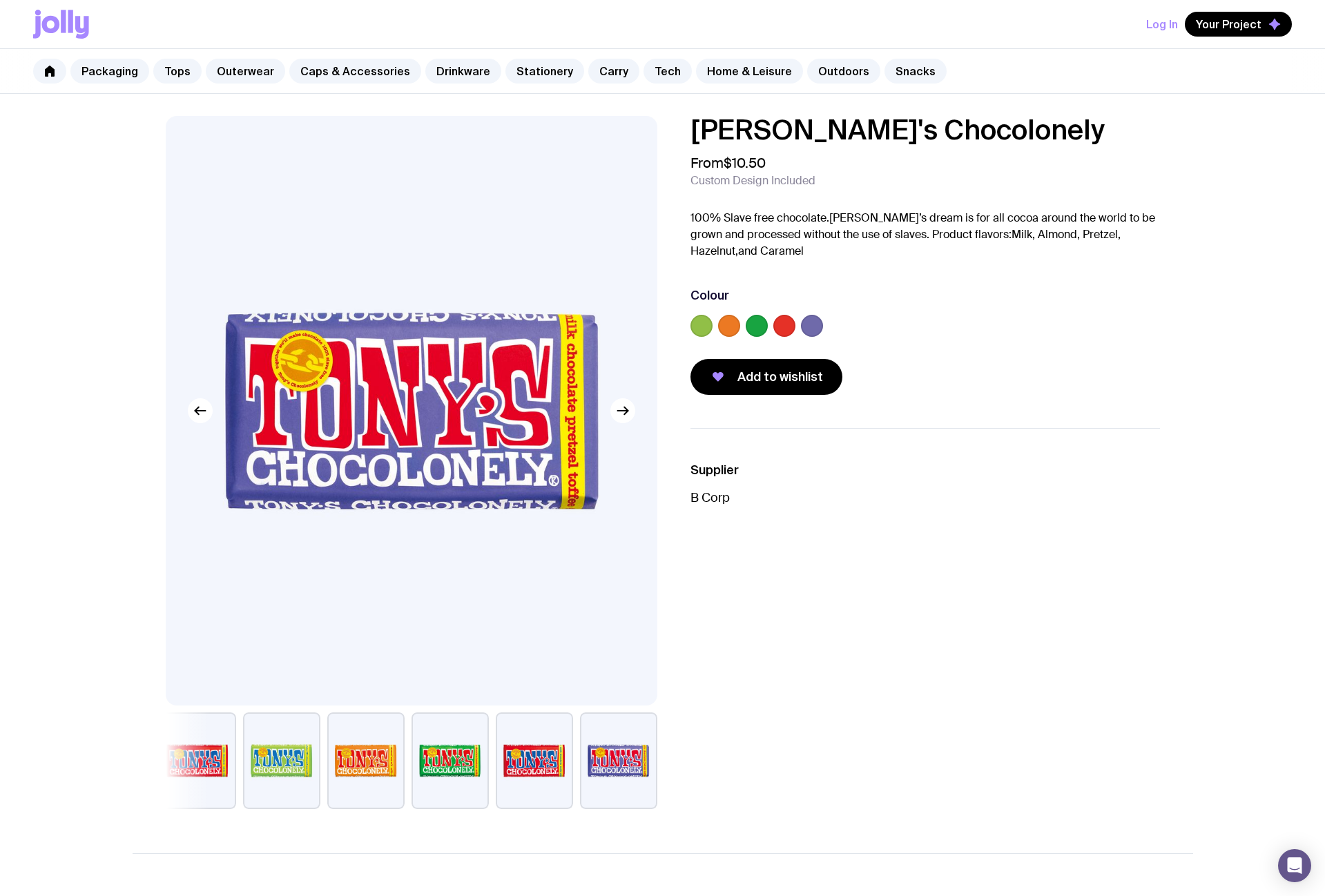
click at [802, 334] on div at bounding box center [811, 326] width 22 height 22
click at [810, 328] on label at bounding box center [811, 326] width 22 height 22
click at [0, 0] on input "radio" at bounding box center [0, 0] width 0 height 0
